Goal: Information Seeking & Learning: Check status

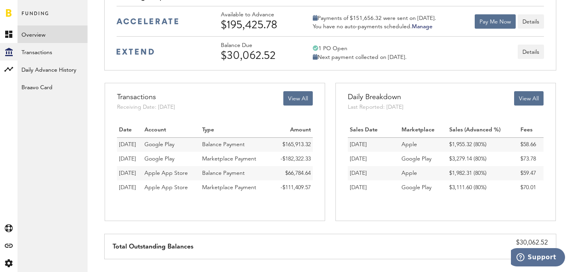
scroll to position [73, 0]
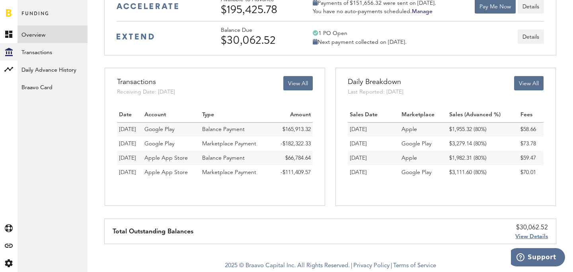
click at [539, 237] on span "View Details" at bounding box center [532, 237] width 33 height 6
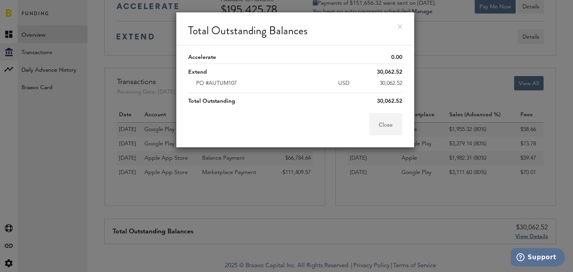
click at [390, 125] on button "Close" at bounding box center [386, 124] width 33 height 22
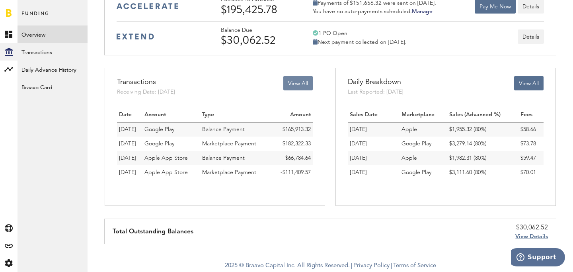
click at [305, 82] on button "View All" at bounding box center [298, 83] width 29 height 14
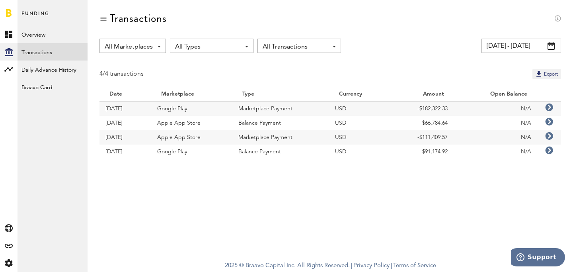
click at [549, 108] on icon at bounding box center [550, 108] width 8 height 8
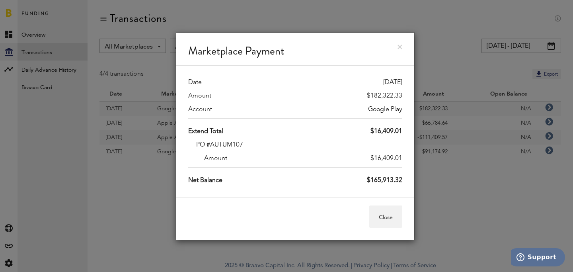
click at [401, 46] on link at bounding box center [400, 47] width 5 height 5
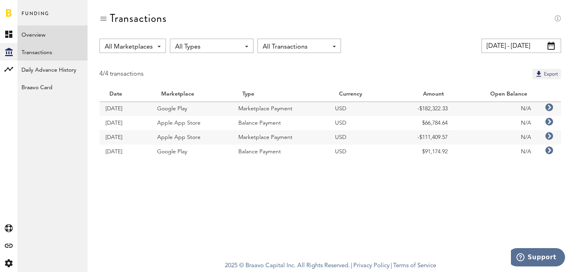
click at [38, 38] on link "Overview" at bounding box center [53, 34] width 70 height 18
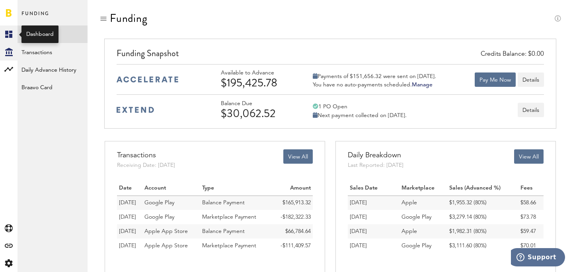
click at [9, 35] on rect at bounding box center [9, 34] width 10 height 10
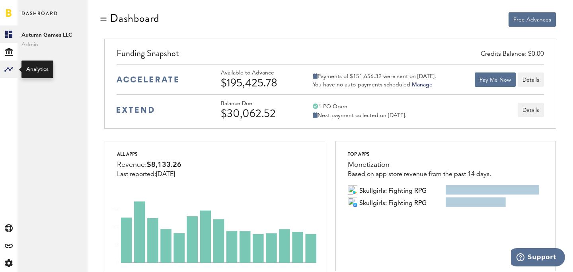
click at [7, 65] on rect at bounding box center [9, 70] width 10 height 10
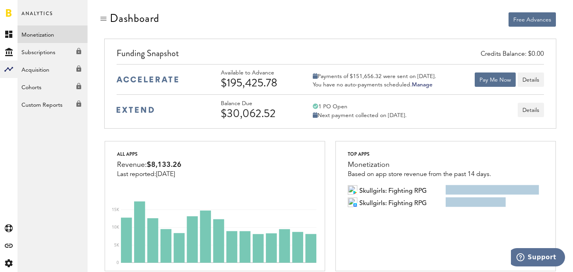
click at [40, 37] on link "Monetization" at bounding box center [53, 34] width 70 height 18
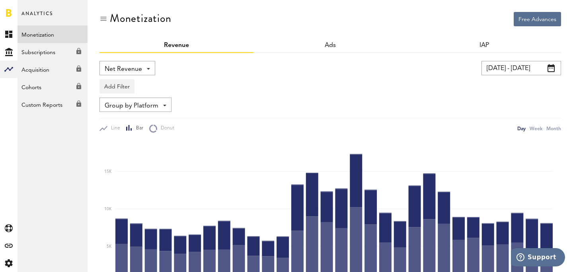
click at [528, 67] on input "[DATE] - [DATE]" at bounding box center [522, 68] width 80 height 14
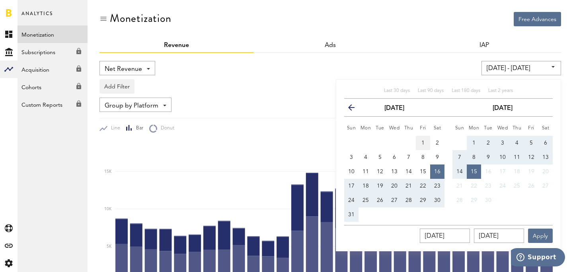
click at [425, 143] on button "1" at bounding box center [423, 143] width 14 height 14
type input "[DATE] - [DATE]"
type input "[DATE]"
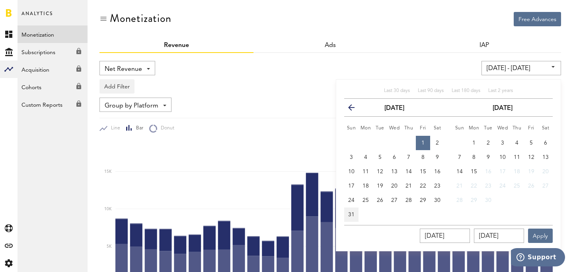
click at [352, 214] on span "31" at bounding box center [351, 215] width 6 height 6
type input "[DATE] - [DATE]"
type input "[DATE]"
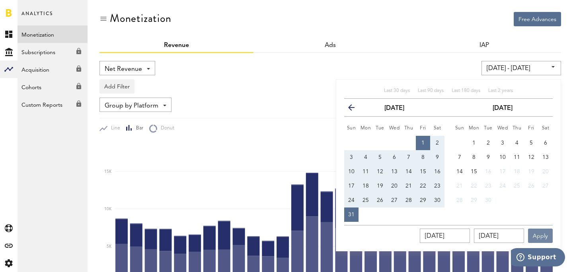
click at [544, 234] on button "Apply" at bounding box center [540, 236] width 25 height 14
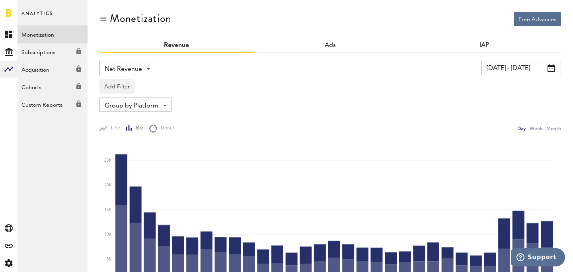
click at [163, 106] on span at bounding box center [164, 106] width 3 height 2
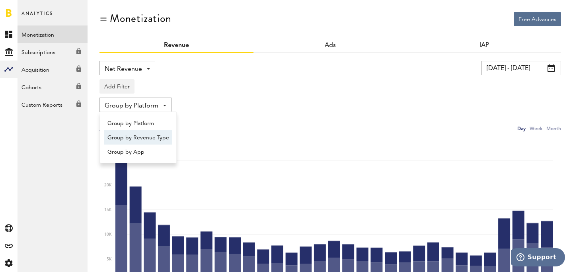
click at [160, 135] on span "Group by Revenue Type" at bounding box center [139, 138] width 62 height 14
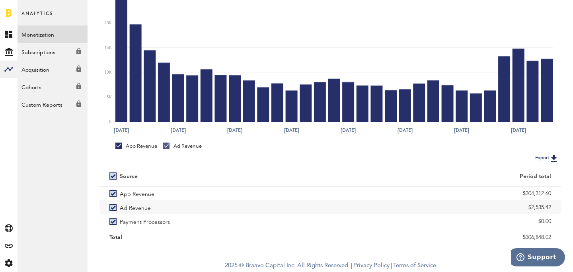
scroll to position [162, 0]
